Goal: Navigation & Orientation: Understand site structure

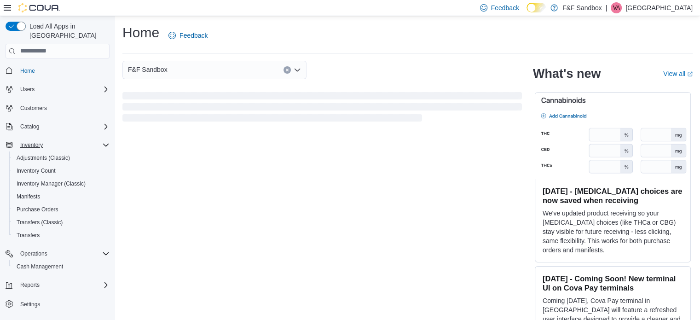
click at [105, 141] on icon "Complex example" at bounding box center [105, 144] width 7 height 7
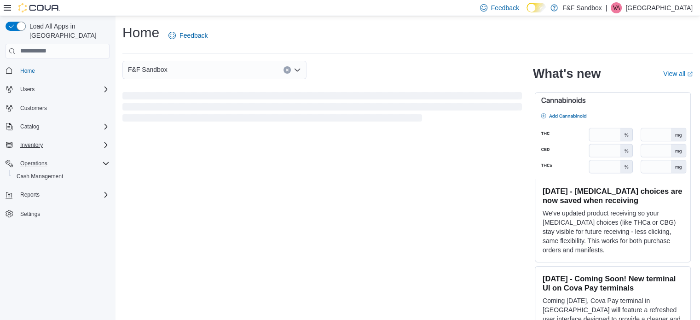
click at [106, 160] on icon "Complex example" at bounding box center [105, 163] width 7 height 7
